Goal: Information Seeking & Learning: Learn about a topic

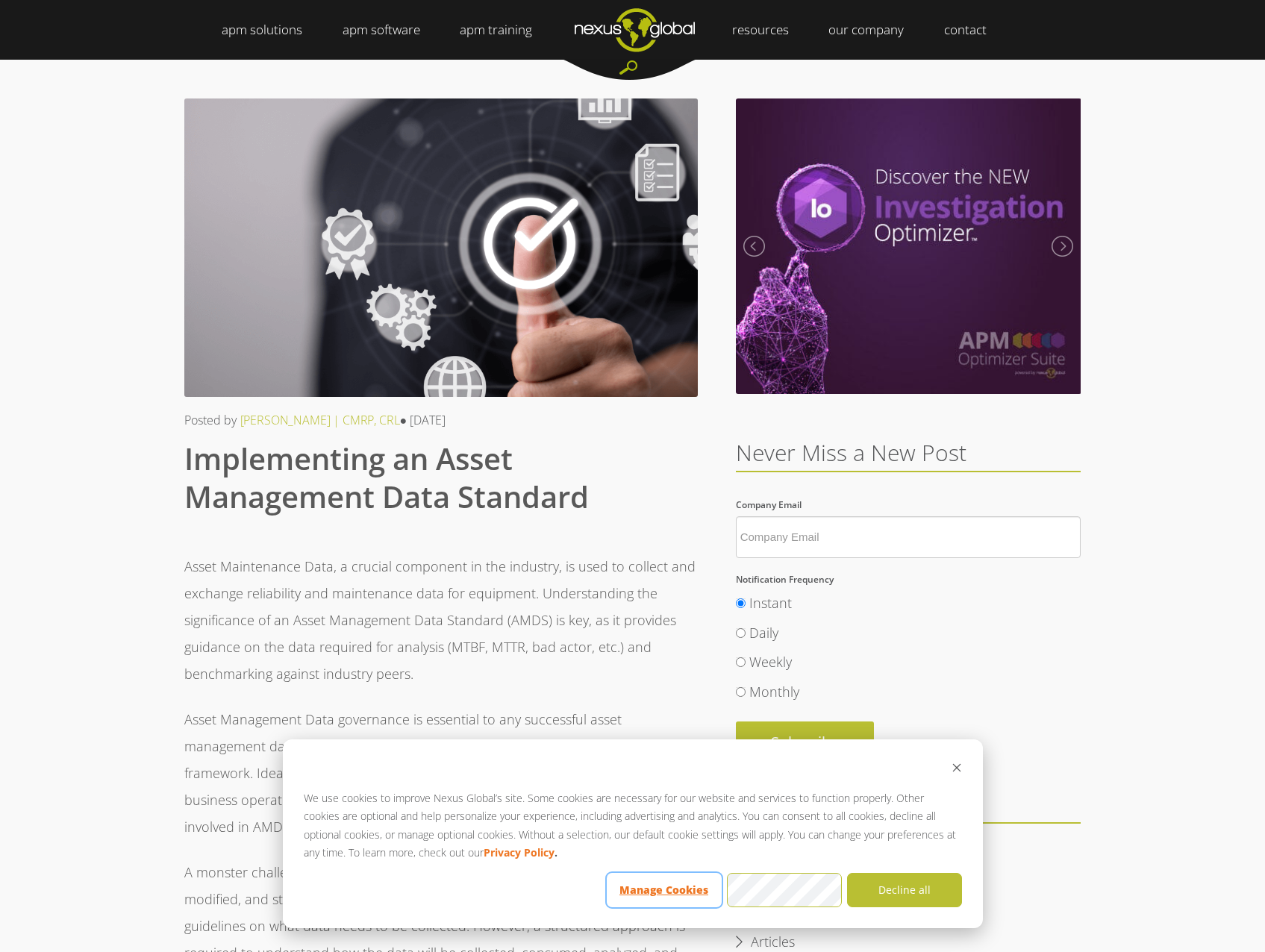
click at [665, 886] on button "Manage Cookies" at bounding box center [664, 890] width 115 height 35
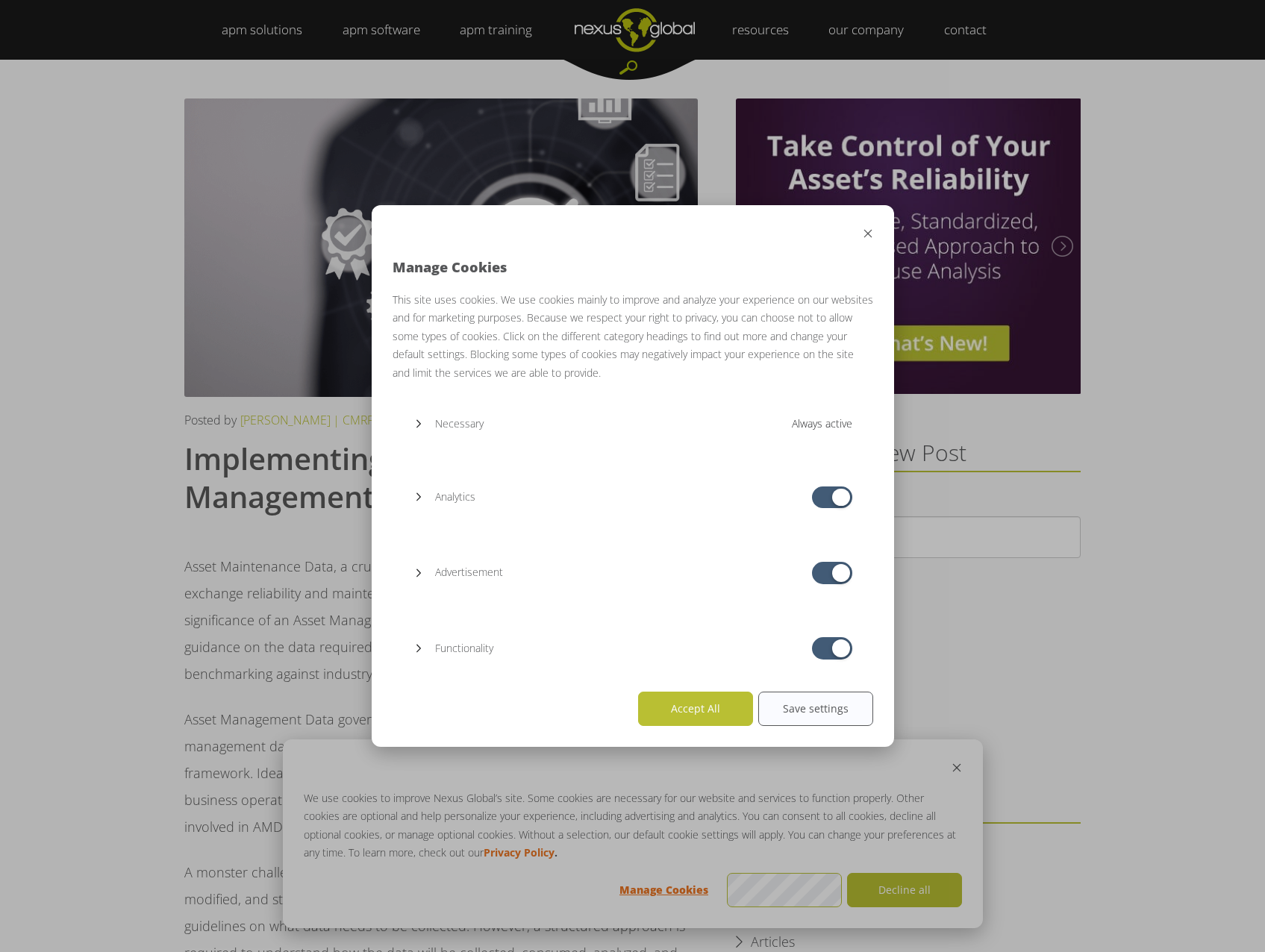
click at [828, 495] on div "analytics cookies allowed" at bounding box center [832, 497] width 40 height 22
click at [828, 490] on div "analytics cookies allowed" at bounding box center [832, 497] width 40 height 22
click at [824, 500] on div "analytics cookies allowed" at bounding box center [832, 497] width 40 height 22
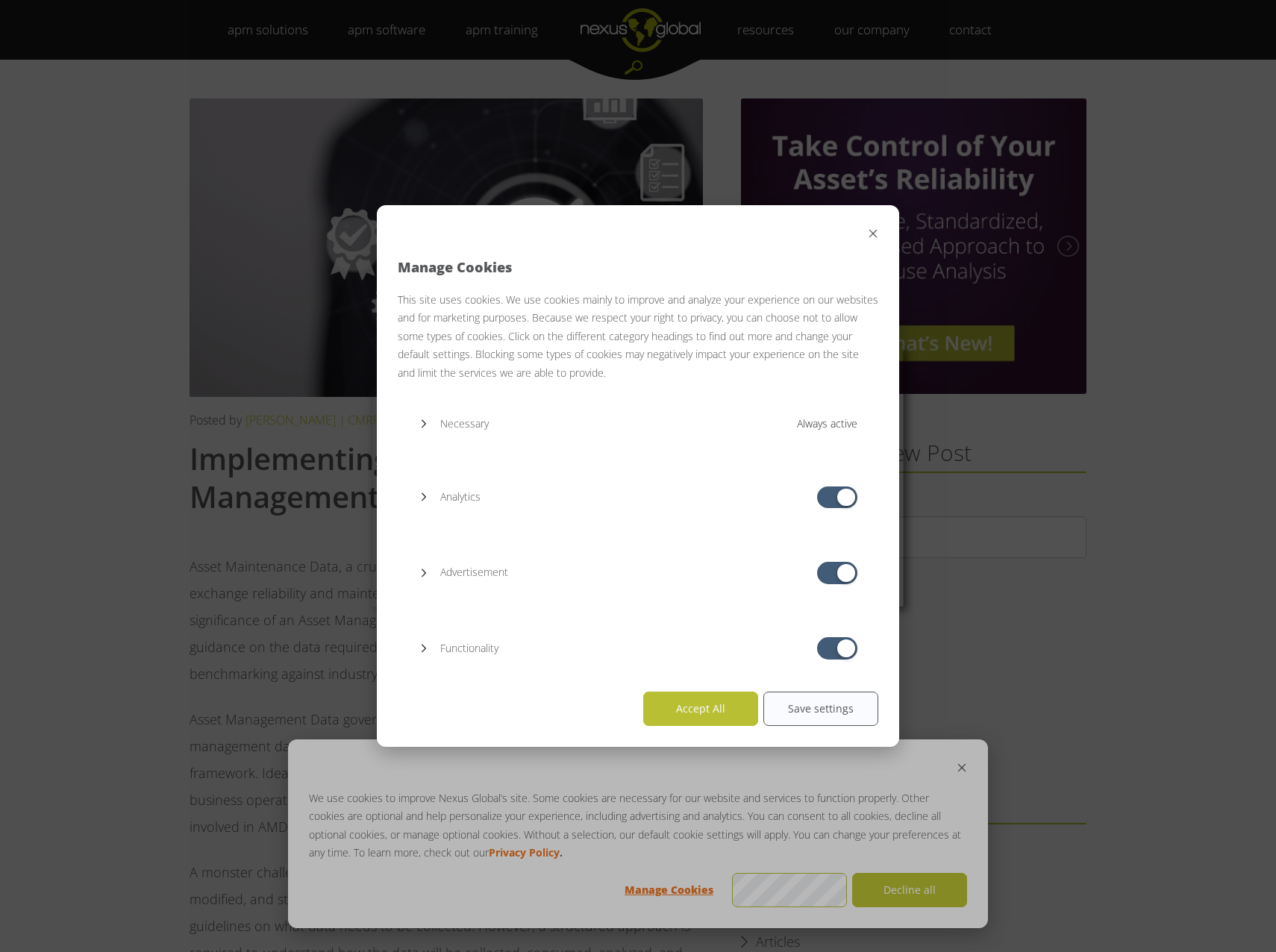
click at [824, 503] on input "analytics cookies allowed" at bounding box center [824, 498] width 10 height 18
checkbox input "false"
click at [819, 575] on input "advertisement cookies allowed" at bounding box center [824, 573] width 10 height 18
checkbox input "false"
click at [826, 647] on input "functionality cookies allowed" at bounding box center [824, 648] width 10 height 18
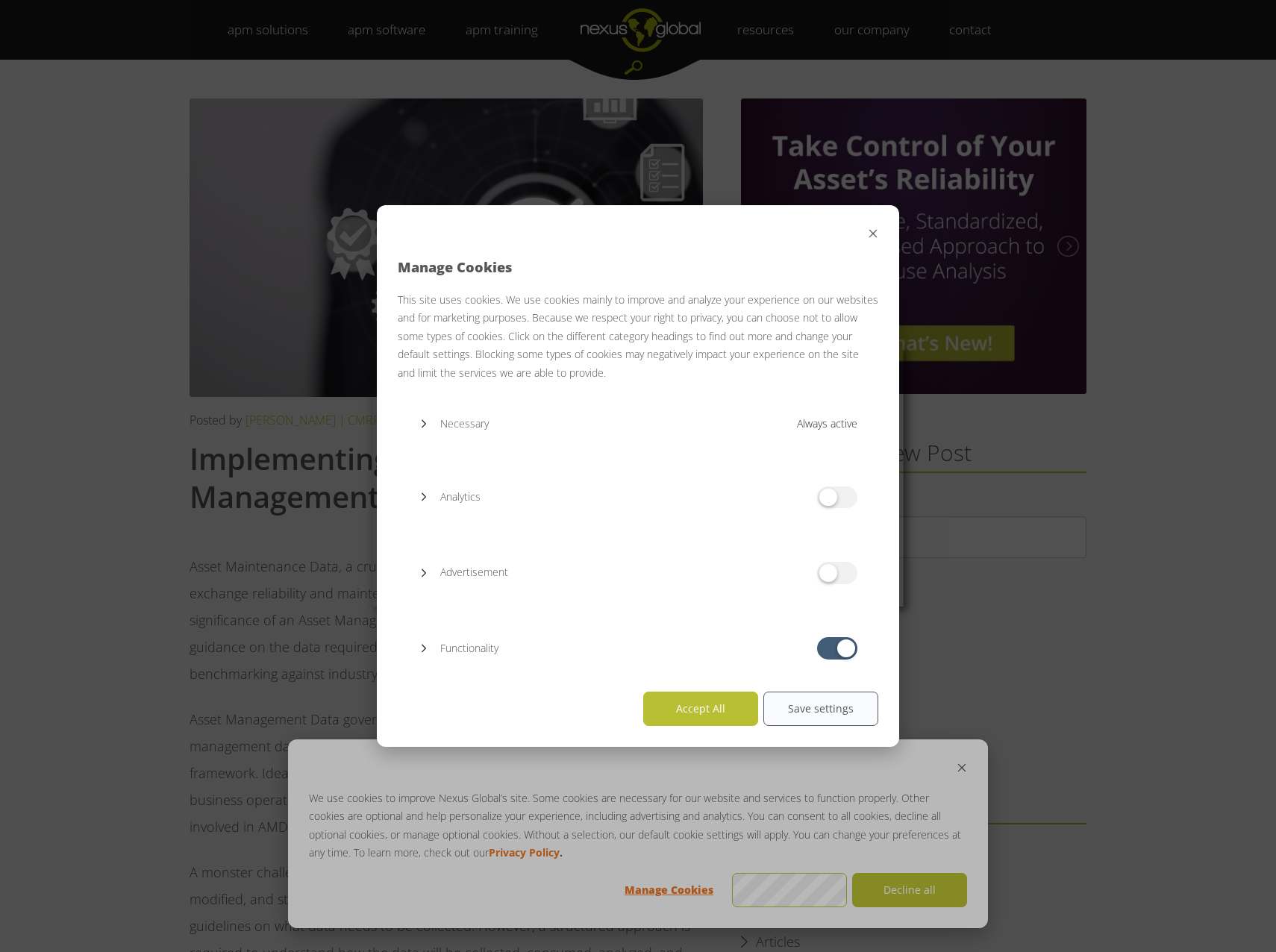
checkbox input "false"
click at [807, 709] on button "Save settings" at bounding box center [820, 709] width 115 height 35
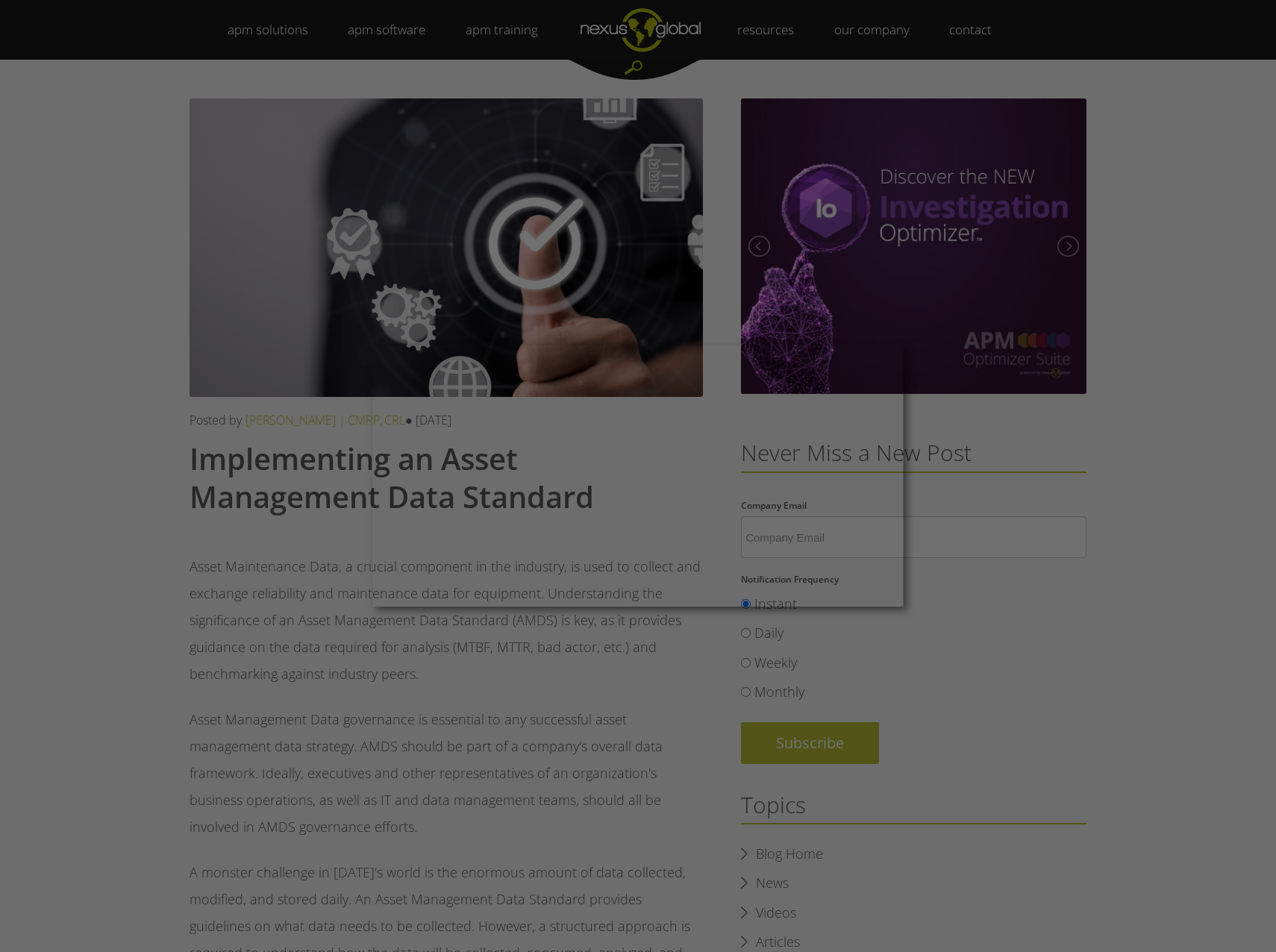
click at [633, 673] on div at bounding box center [644, 481] width 1288 height 962
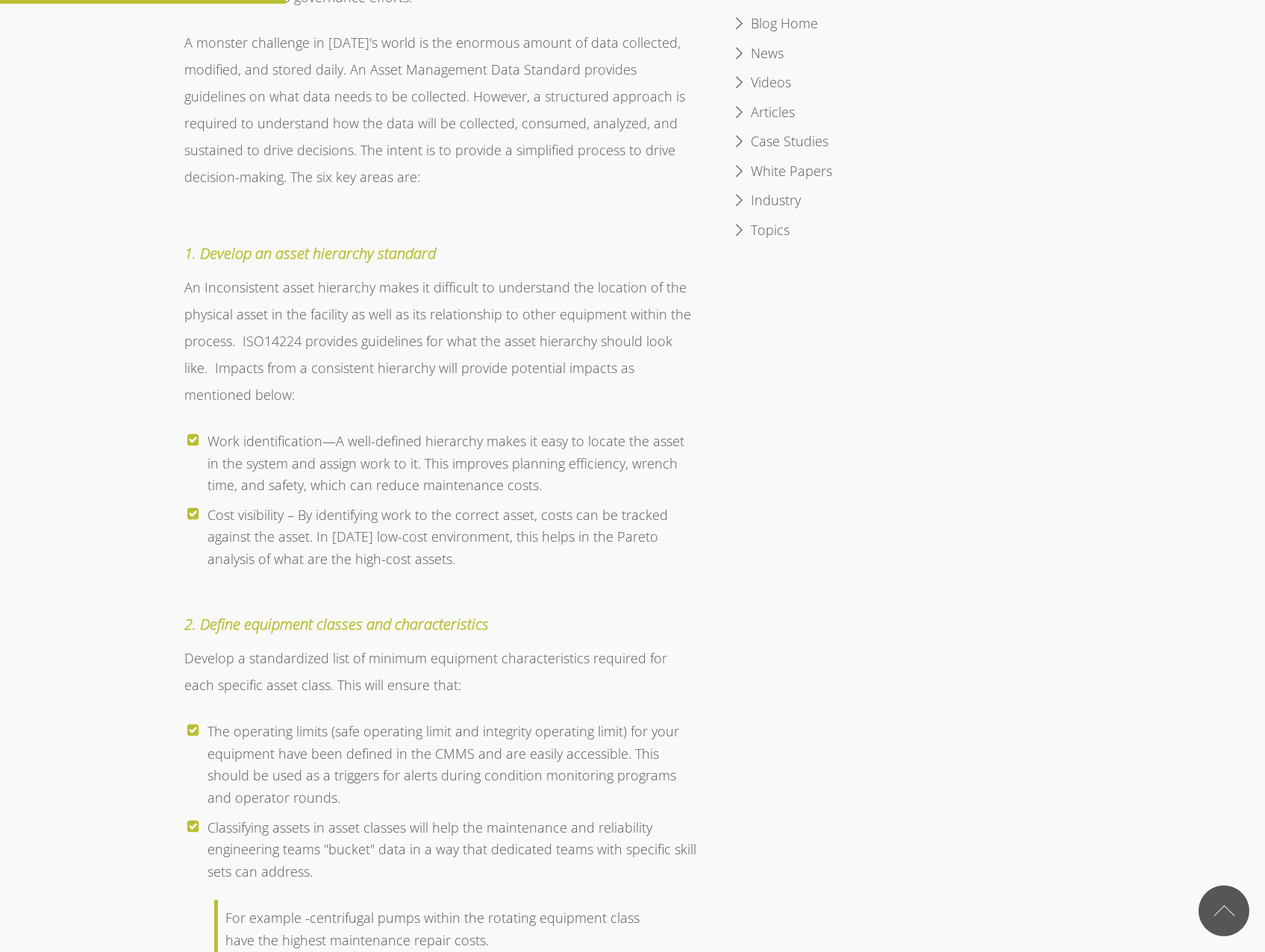
scroll to position [970, 0]
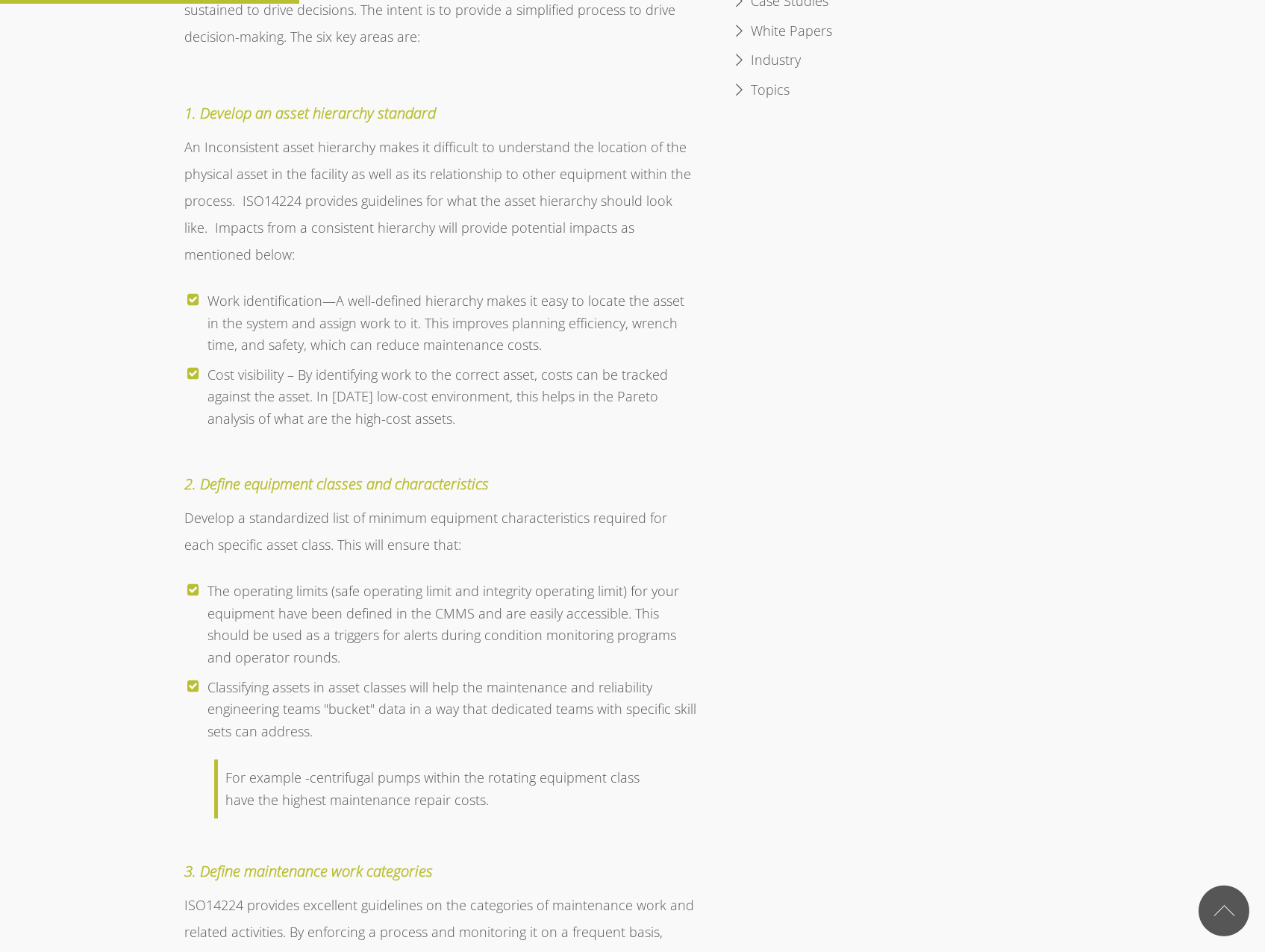
drag, startPoint x: 366, startPoint y: 518, endPoint x: 698, endPoint y: 549, distance: 333.4
click at [392, 523] on span "Develop a standardized list of minimum equipment characteristics required for e…" at bounding box center [426, 531] width 483 height 45
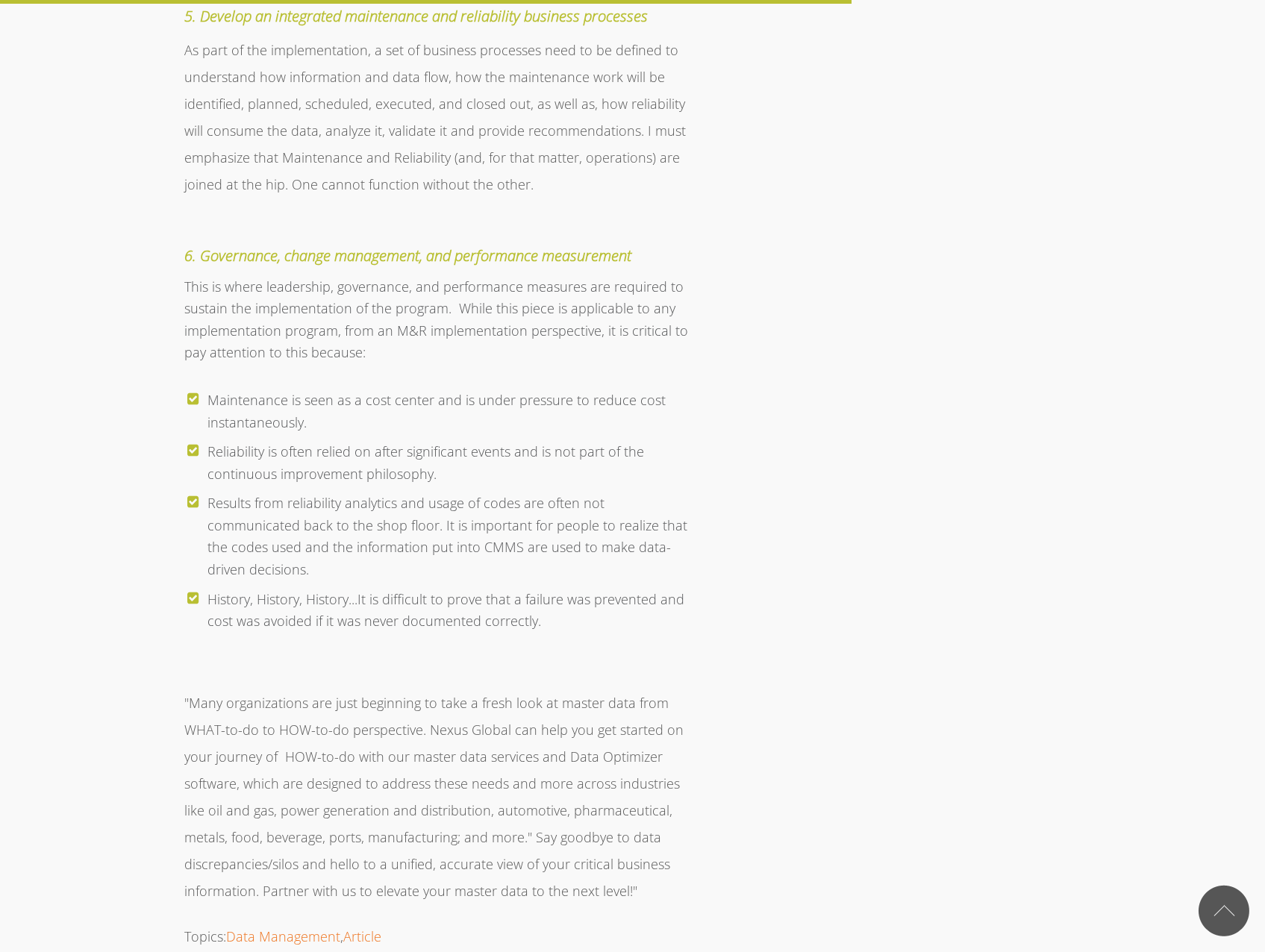
scroll to position [2761, 0]
